Goal: Browse casually: Explore the website without a specific task or goal

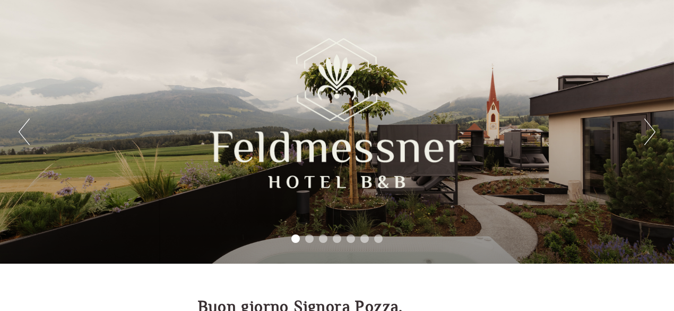
click at [647, 132] on button "Next" at bounding box center [650, 131] width 11 height 27
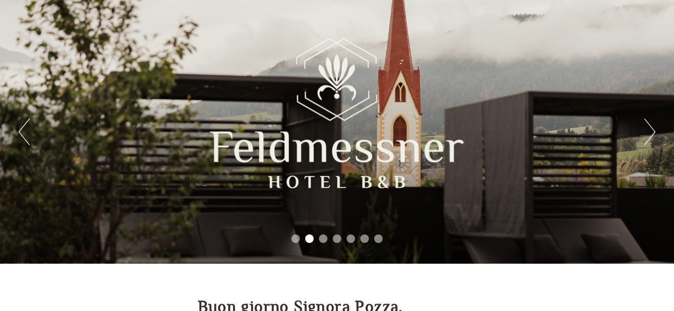
click at [647, 132] on button "Next" at bounding box center [650, 131] width 11 height 27
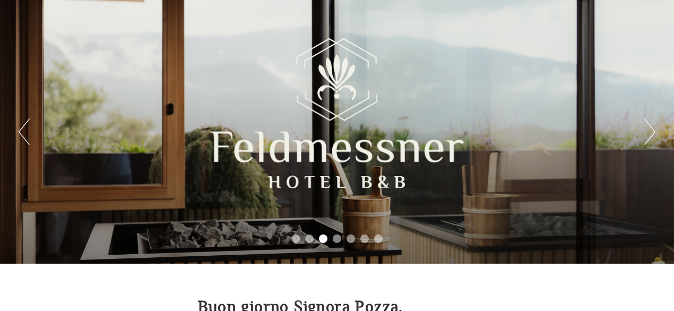
click at [647, 132] on button "Next" at bounding box center [650, 131] width 11 height 27
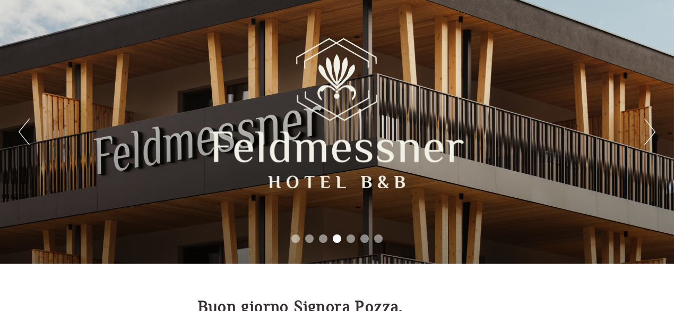
click at [632, 135] on div "Previous Next 1 2 3 4 5 6 7" at bounding box center [337, 131] width 674 height 263
click at [637, 133] on div "Previous Next 1 2 3 4 5 6 7" at bounding box center [337, 131] width 674 height 263
click at [642, 132] on div "Previous Next 1 2 3 4 5 6 7" at bounding box center [337, 131] width 674 height 263
click at [654, 131] on button "Next" at bounding box center [650, 131] width 11 height 27
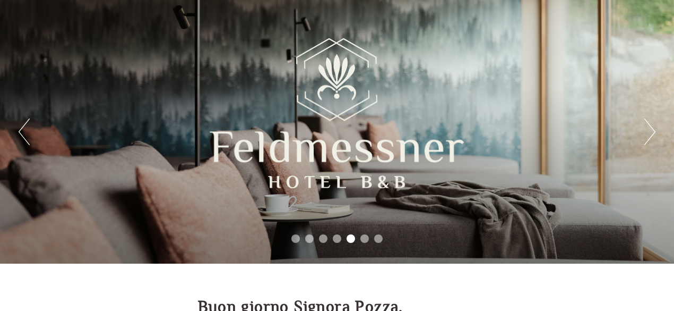
click at [654, 131] on button "Next" at bounding box center [650, 131] width 11 height 27
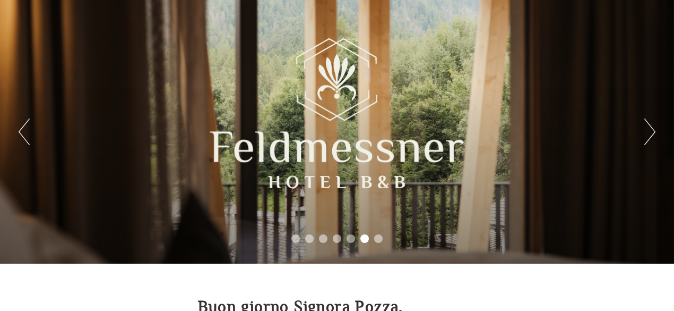
click at [654, 131] on button "Next" at bounding box center [650, 131] width 11 height 27
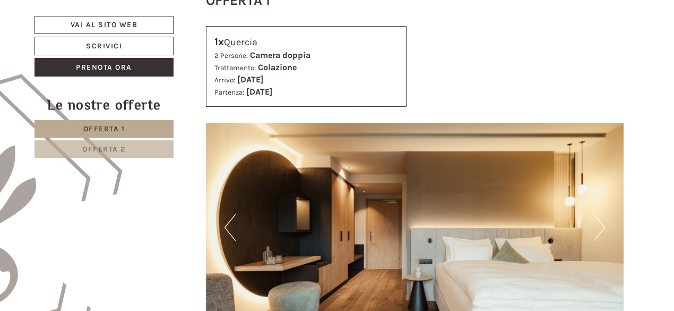
scroll to position [531, 0]
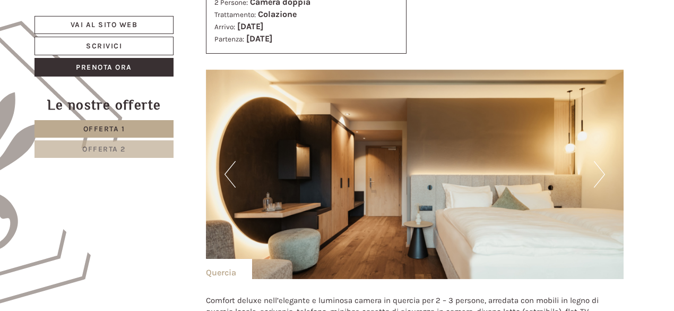
click at [591, 177] on img at bounding box center [415, 174] width 418 height 209
click at [605, 170] on img at bounding box center [415, 174] width 418 height 209
click at [601, 179] on button "Next" at bounding box center [599, 174] width 11 height 27
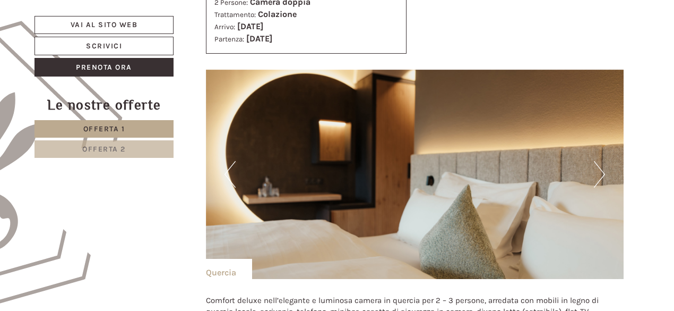
click at [601, 179] on button "Next" at bounding box center [599, 174] width 11 height 27
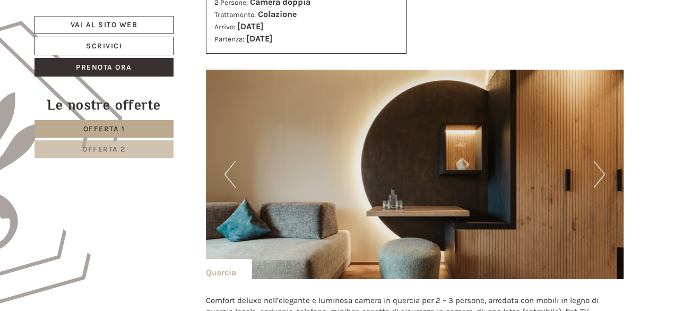
click at [601, 179] on button "Next" at bounding box center [599, 174] width 11 height 27
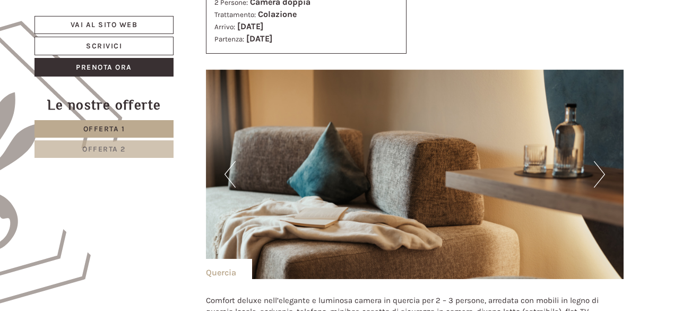
click at [601, 179] on button "Next" at bounding box center [599, 174] width 11 height 27
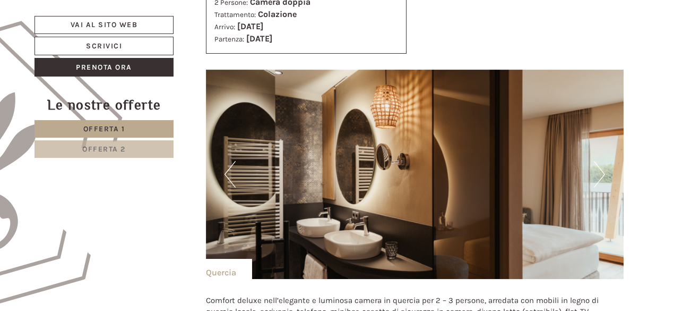
click at [601, 179] on button "Next" at bounding box center [599, 174] width 11 height 27
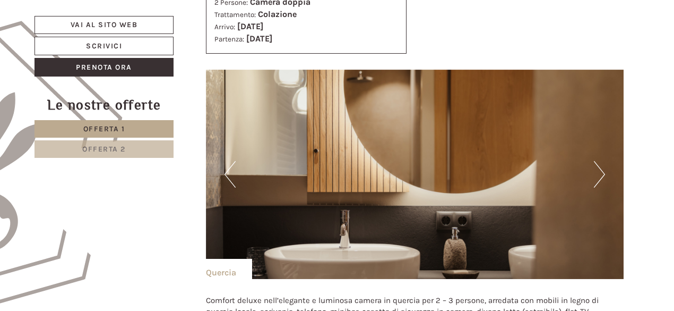
click at [601, 179] on button "Next" at bounding box center [599, 174] width 11 height 27
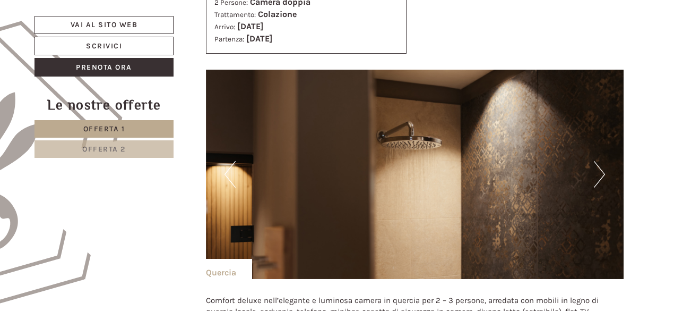
click at [613, 174] on img at bounding box center [415, 174] width 418 height 209
click at [604, 173] on button "Next" at bounding box center [599, 174] width 11 height 27
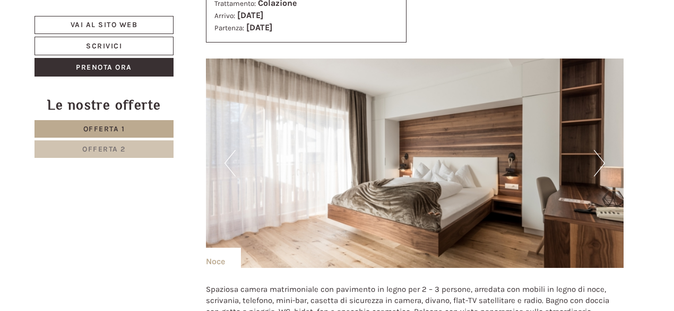
scroll to position [1274, 0]
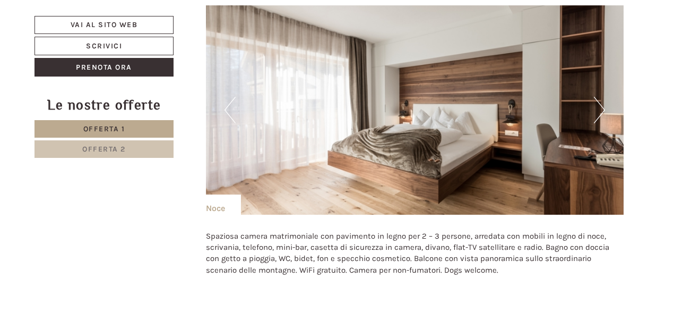
click at [594, 106] on img at bounding box center [415, 109] width 418 height 209
click at [600, 103] on button "Next" at bounding box center [599, 110] width 11 height 27
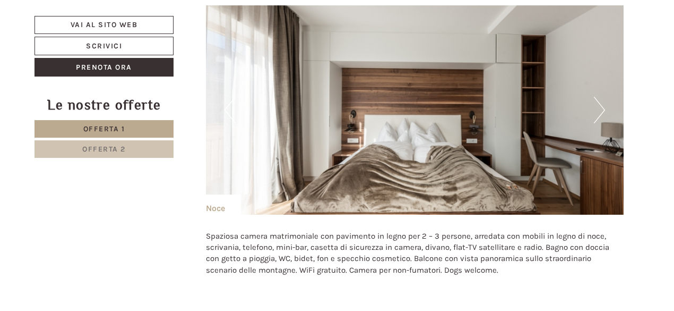
click at [600, 109] on button "Next" at bounding box center [599, 110] width 11 height 27
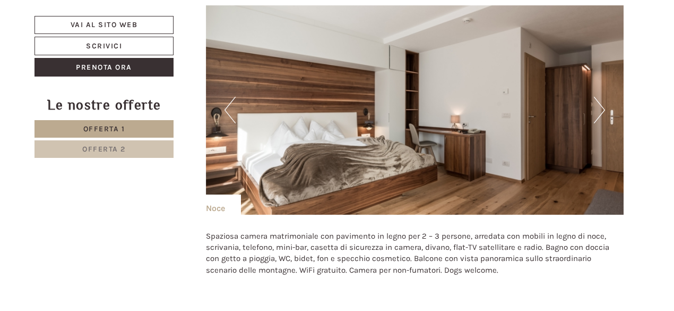
click at [595, 115] on button "Next" at bounding box center [599, 110] width 11 height 27
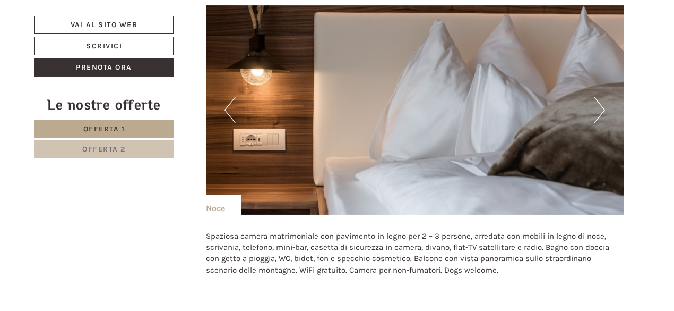
click at [595, 115] on button "Next" at bounding box center [599, 110] width 11 height 27
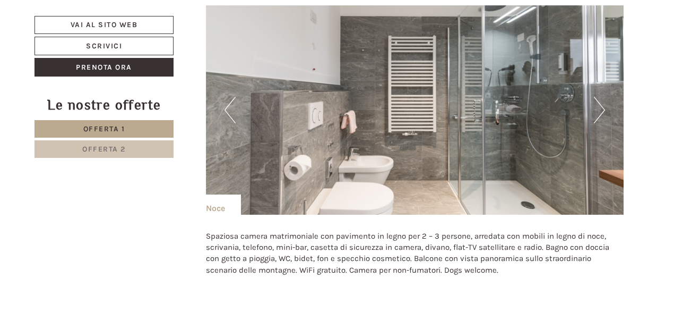
click at [595, 103] on button "Next" at bounding box center [599, 110] width 11 height 27
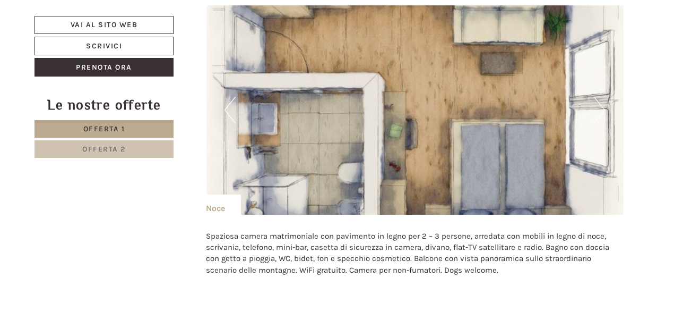
click at [598, 104] on button "Next" at bounding box center [599, 110] width 11 height 27
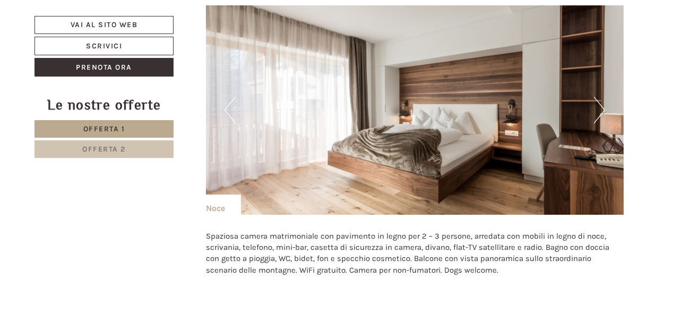
click at [598, 104] on button "Next" at bounding box center [599, 110] width 11 height 27
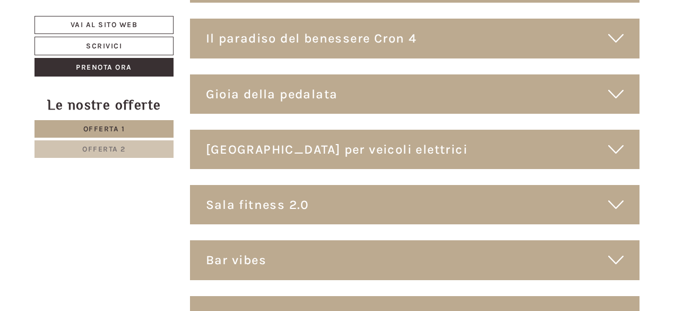
scroll to position [4088, 0]
